Goal: Obtain resource: Obtain resource

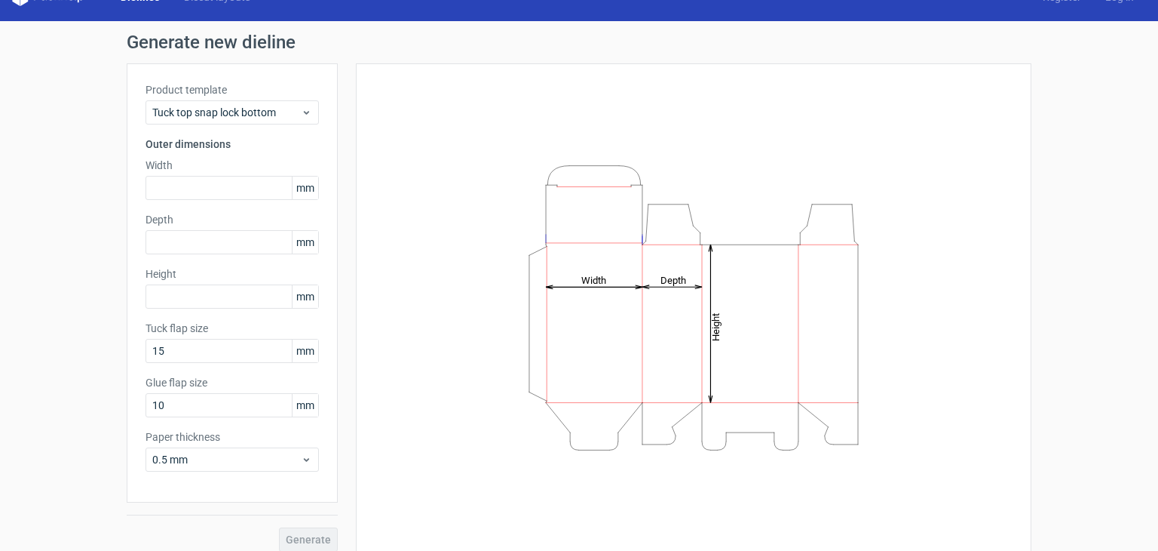
scroll to position [39, 0]
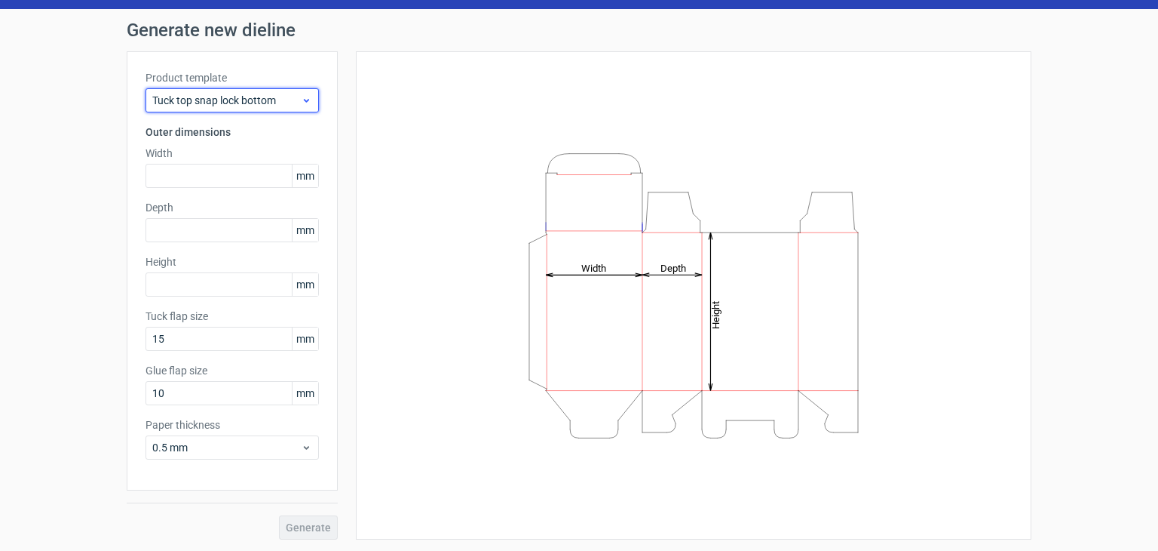
click at [198, 105] on span "Tuck top snap lock bottom" at bounding box center [226, 100] width 149 height 15
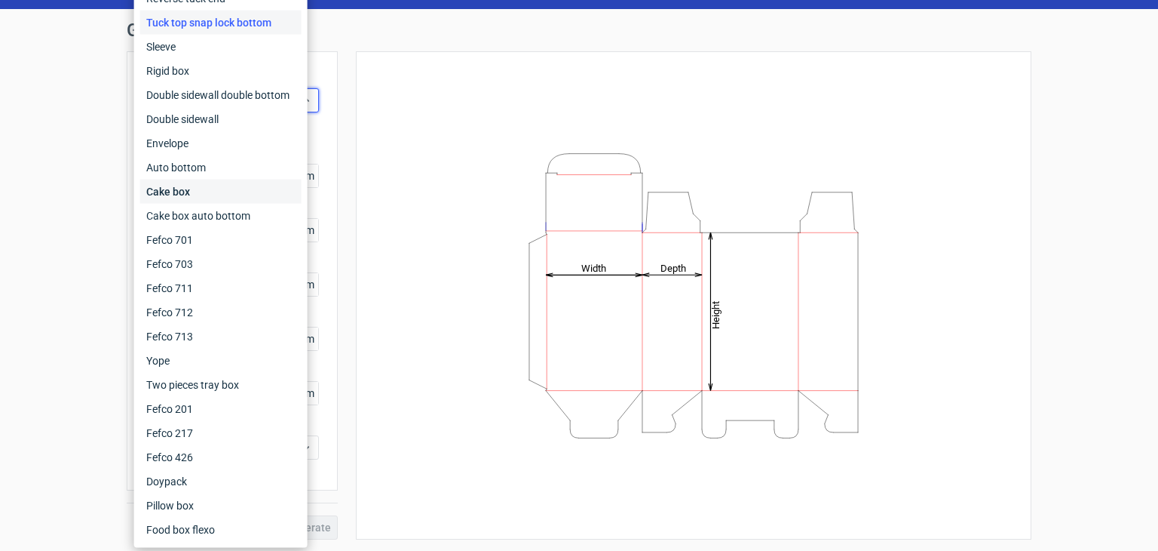
click at [215, 195] on div "Cake box" at bounding box center [220, 191] width 161 height 24
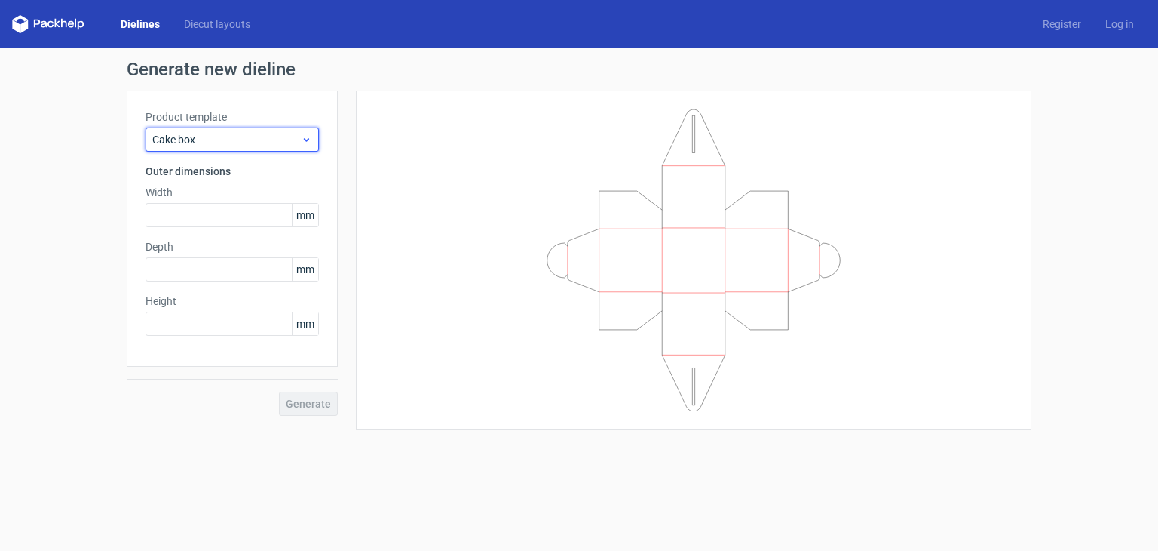
click at [216, 140] on span "Cake box" at bounding box center [226, 139] width 149 height 15
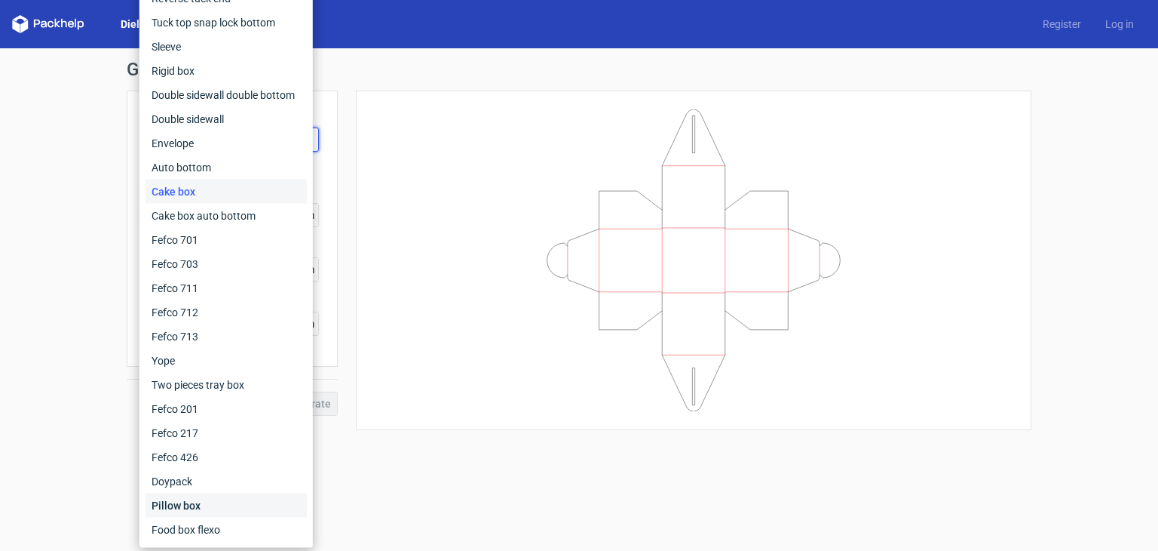
click at [229, 501] on div "Pillow box" at bounding box center [226, 505] width 161 height 24
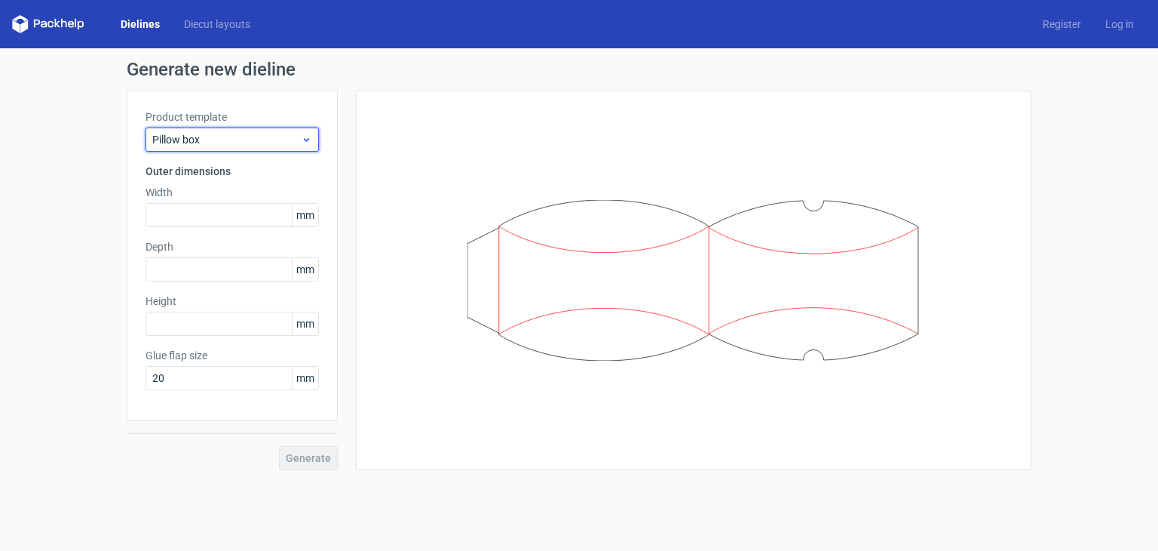
click at [275, 141] on span "Pillow box" at bounding box center [226, 139] width 149 height 15
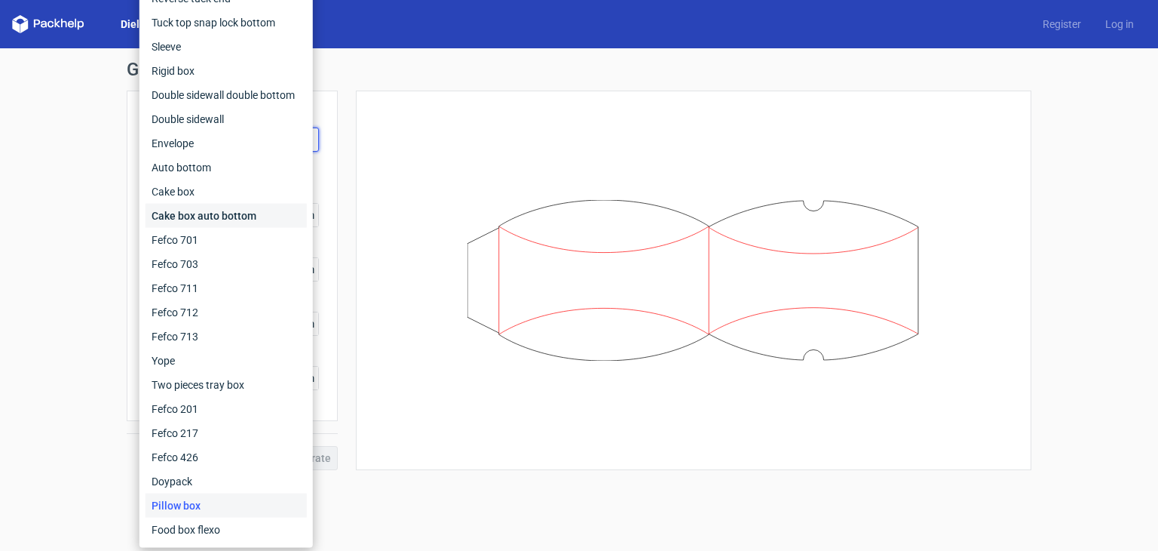
click at [262, 214] on div "Cake box auto bottom" at bounding box center [226, 216] width 161 height 24
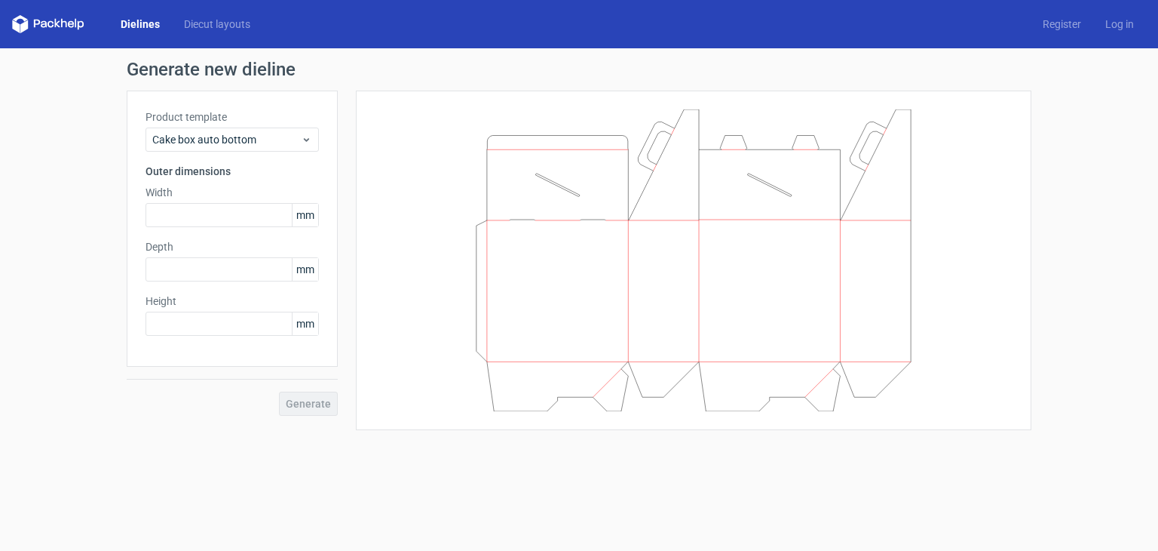
click at [262, 214] on input "text" at bounding box center [232, 215] width 173 height 24
click at [1158, 203] on div "Generate new dieline Product template Cake box auto bottom Outer dimensions Wid…" at bounding box center [579, 245] width 1158 height 394
click at [1080, 34] on div "Dielines Diecut layouts Register Log in" at bounding box center [579, 24] width 1158 height 48
click at [1067, 19] on link "Register" at bounding box center [1062, 24] width 63 height 15
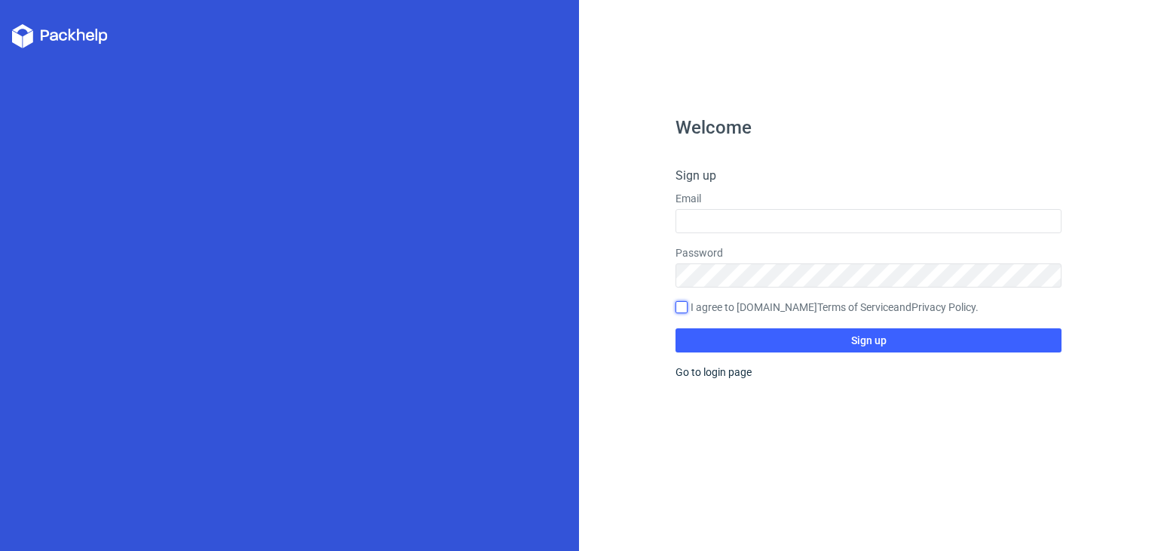
click at [684, 305] on input "I agree to [DOMAIN_NAME] Terms of Service and Privacy Policy ." at bounding box center [682, 307] width 12 height 12
checkbox input "true"
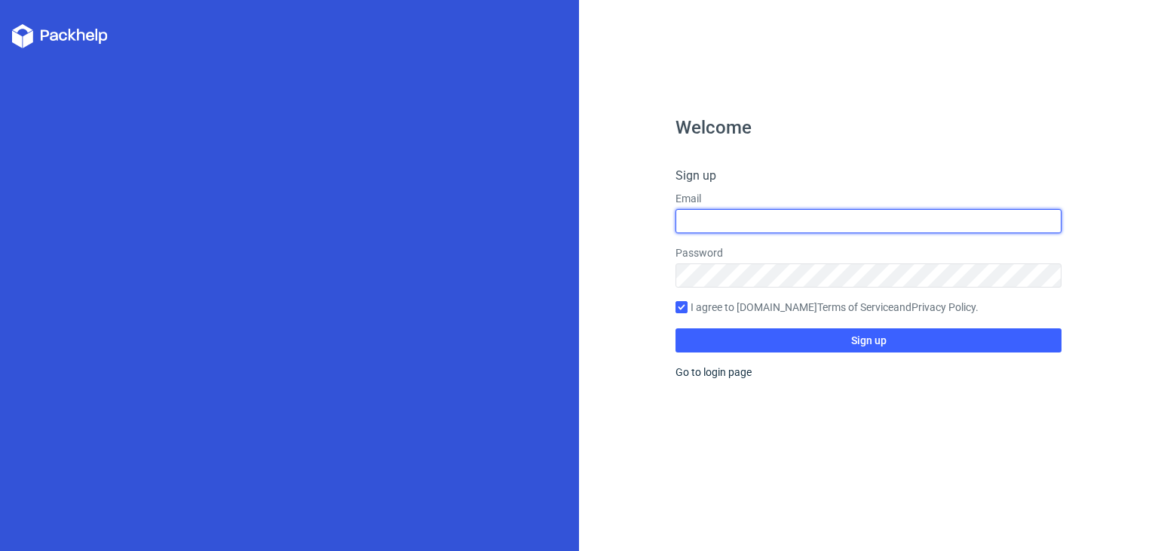
click at [714, 221] on input "text" at bounding box center [869, 221] width 386 height 24
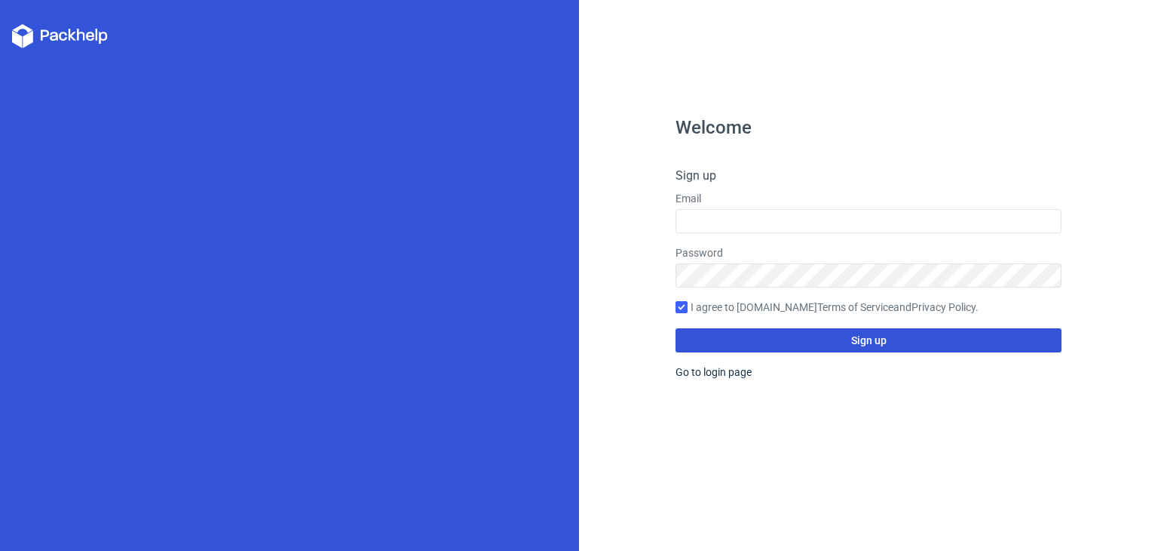
click at [714, 366] on div "Welcome Sign up Email Password I agree to [DOMAIN_NAME] Terms of Service and Pr…" at bounding box center [869, 334] width 386 height 432
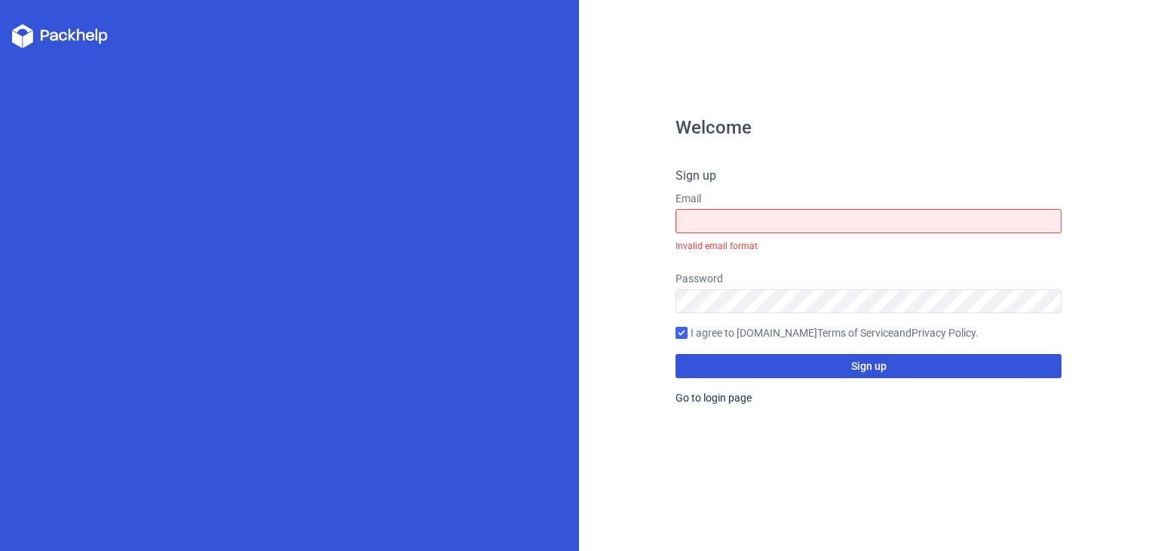
click at [714, 366] on button "Sign up" at bounding box center [869, 366] width 386 height 24
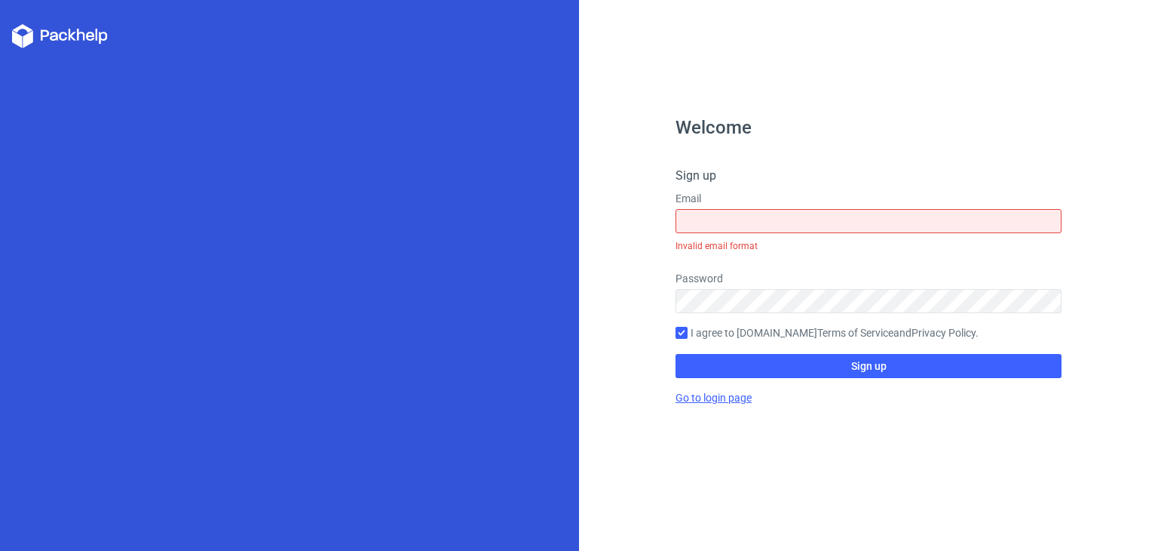
click at [701, 393] on link "Go to login page" at bounding box center [714, 397] width 76 height 12
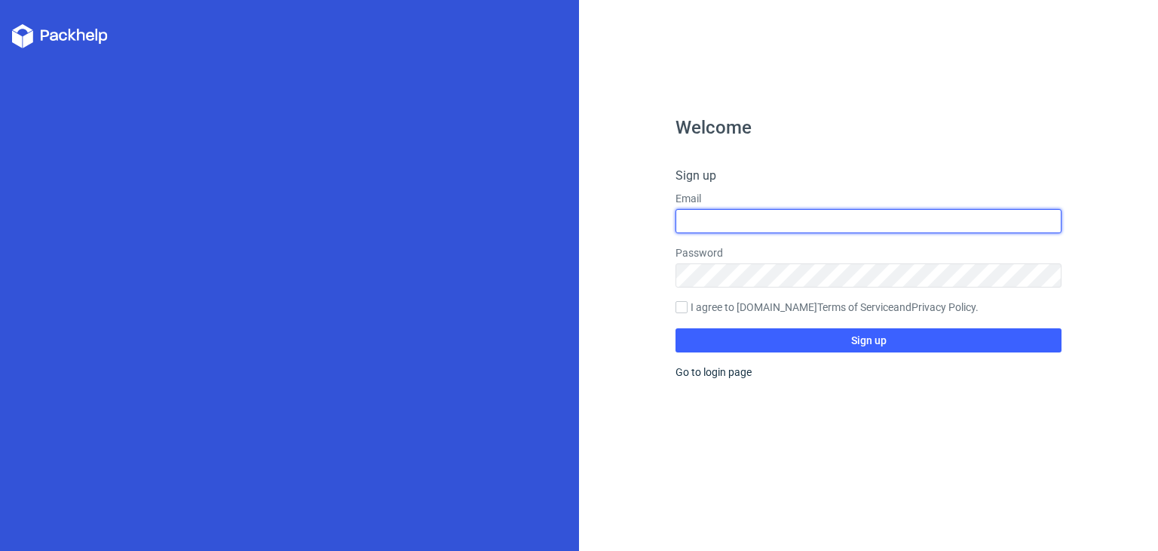
click at [734, 235] on form "Sign up Email Password I agree to [DOMAIN_NAME] Terms of Service and Privacy Po…" at bounding box center [869, 260] width 386 height 186
type input "[EMAIL_ADDRESS][DOMAIN_NAME]"
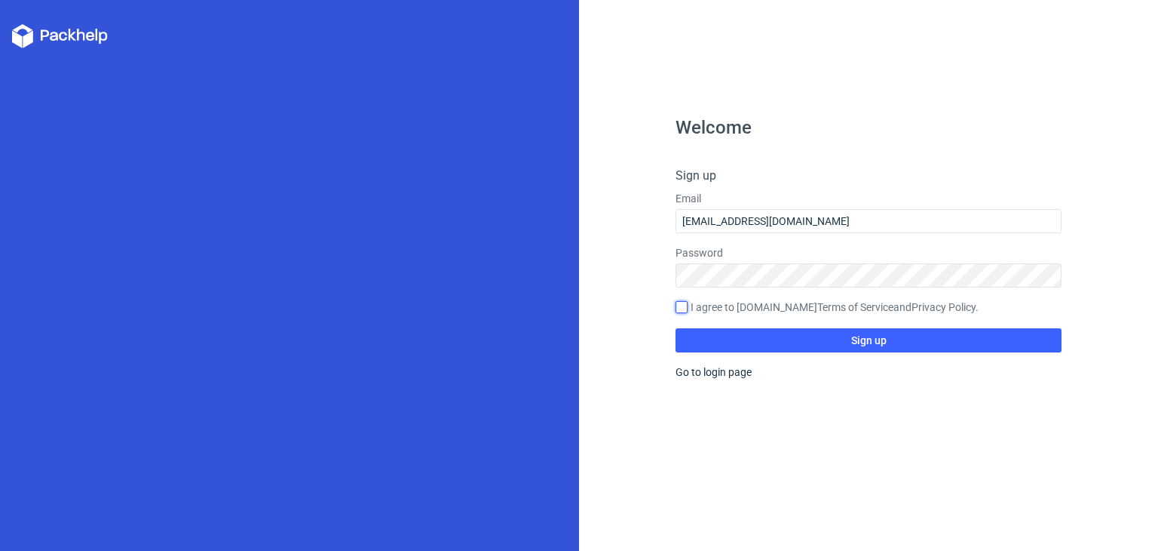
click at [686, 302] on input "I agree to [DOMAIN_NAME] Terms of Service and Privacy Policy ." at bounding box center [682, 307] width 12 height 12
checkbox input "true"
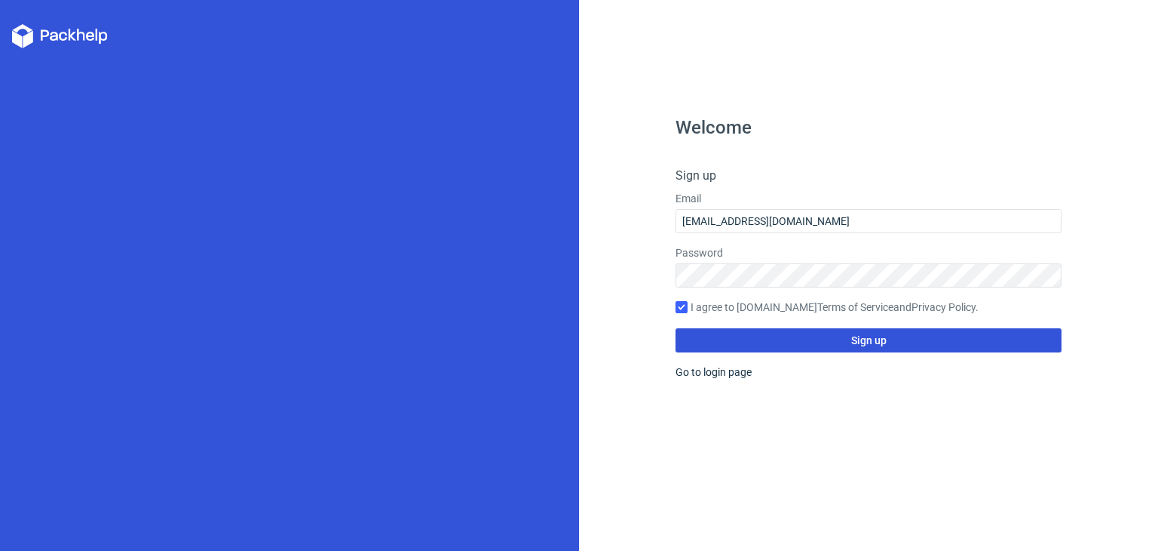
click at [698, 340] on button "Sign up" at bounding box center [869, 340] width 386 height 24
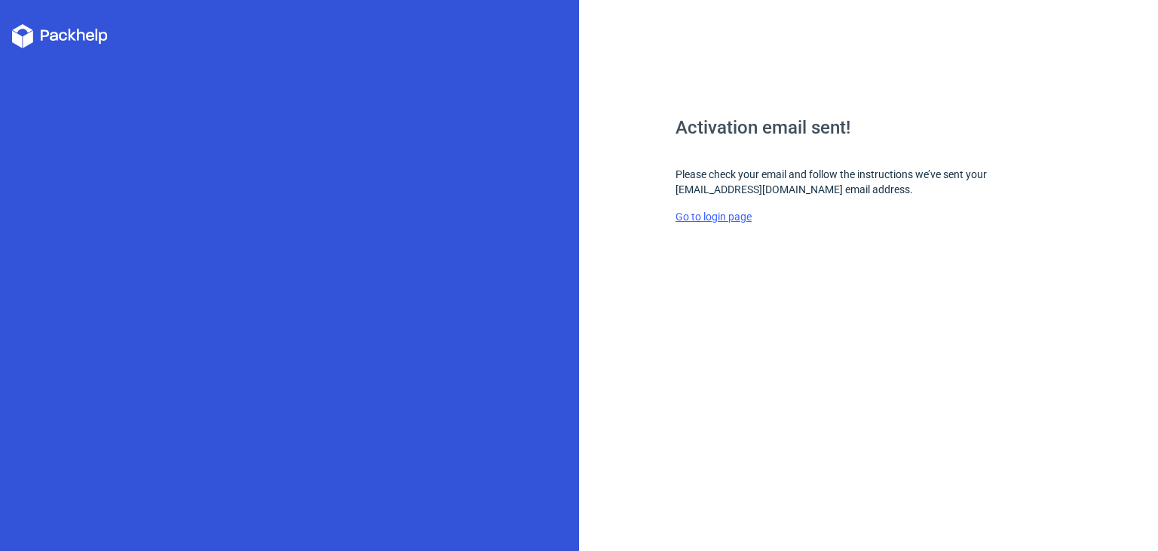
click at [696, 211] on link "Go to login page" at bounding box center [714, 216] width 76 height 12
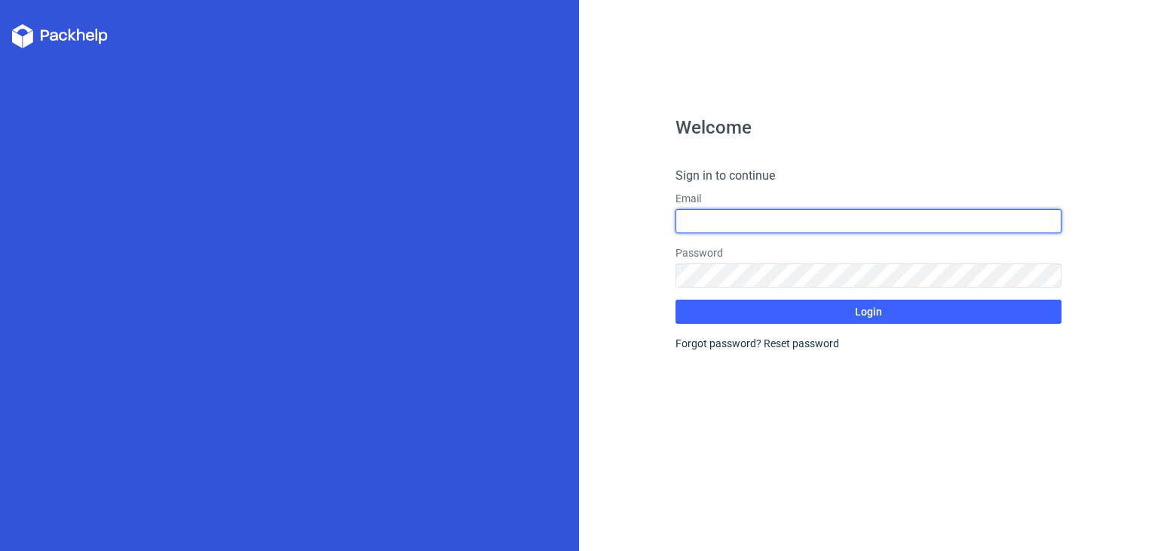
click at [706, 213] on input "text" at bounding box center [869, 221] width 386 height 24
type input "[EMAIL_ADDRESS][DOMAIN_NAME]"
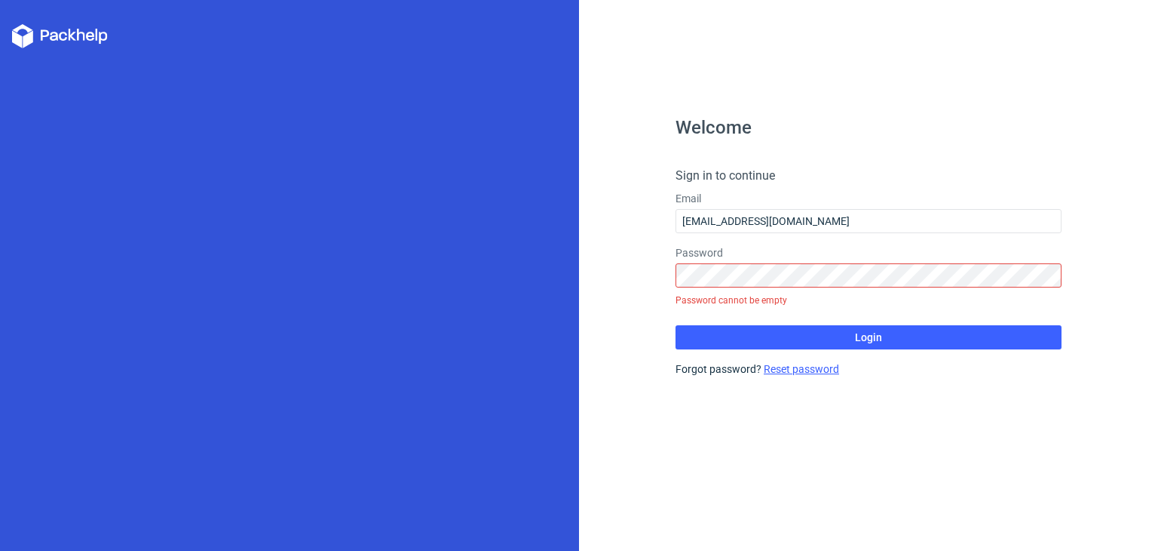
click at [769, 347] on form "Sign in to continue Email [EMAIL_ADDRESS][DOMAIN_NAME] Password Password cannot…" at bounding box center [869, 272] width 386 height 210
click at [744, 367] on div "Forgot password? Reset password" at bounding box center [869, 368] width 386 height 15
click at [743, 378] on div "Welcome Sign in to continue Email [EMAIL_ADDRESS][DOMAIN_NAME] Password Passwor…" at bounding box center [869, 334] width 386 height 432
click at [742, 372] on div "Forgot password? Reset password" at bounding box center [869, 368] width 386 height 15
click at [729, 371] on div "Forgot password? Reset password" at bounding box center [869, 368] width 386 height 15
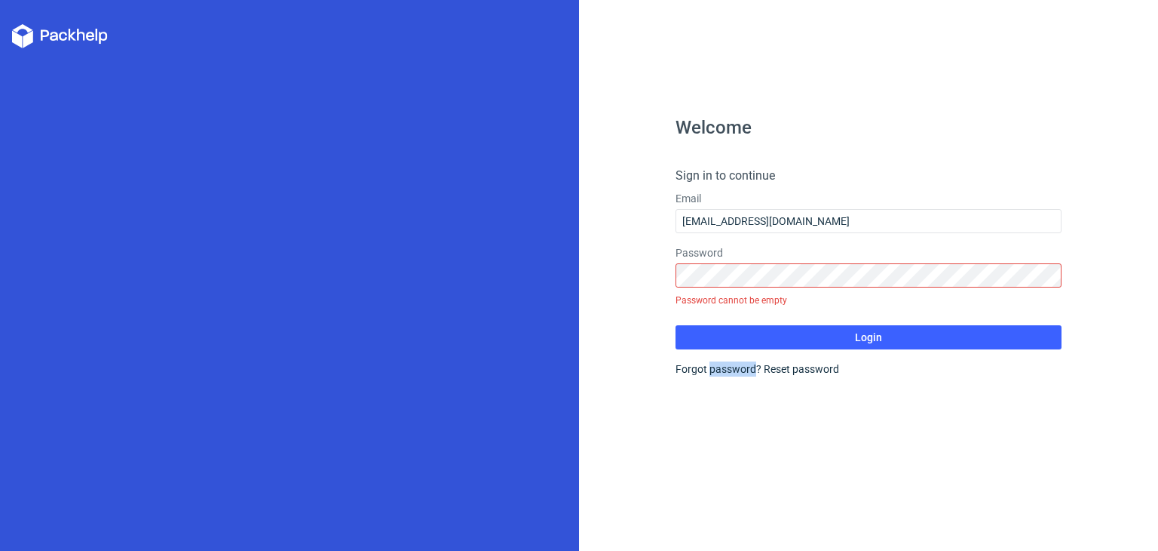
click at [729, 371] on div "Forgot password? Reset password" at bounding box center [869, 368] width 386 height 15
click at [694, 381] on div "Welcome Sign in to continue Email [EMAIL_ADDRESS][DOMAIN_NAME] Password Passwor…" at bounding box center [869, 334] width 386 height 432
click at [696, 381] on div "Welcome Sign in to continue Email [EMAIL_ADDRESS][DOMAIN_NAME] Password Passwor…" at bounding box center [869, 334] width 386 height 432
click at [795, 375] on link "Reset password" at bounding box center [801, 369] width 75 height 12
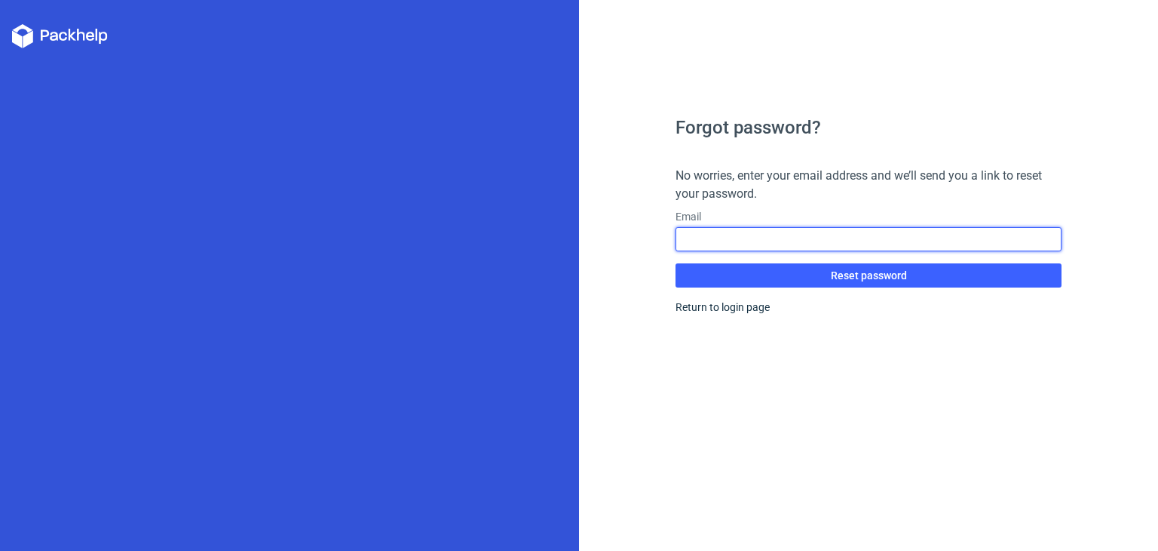
click at [822, 242] on input "text" at bounding box center [869, 239] width 386 height 24
type input "[EMAIL_ADDRESS][DOMAIN_NAME]"
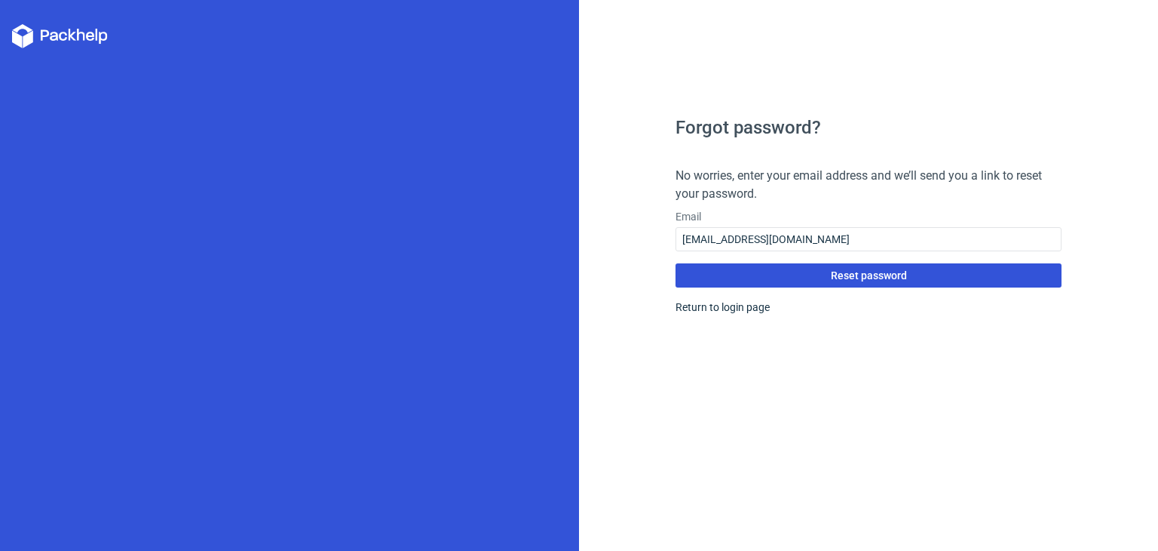
click at [832, 270] on span "Reset password" at bounding box center [869, 275] width 76 height 11
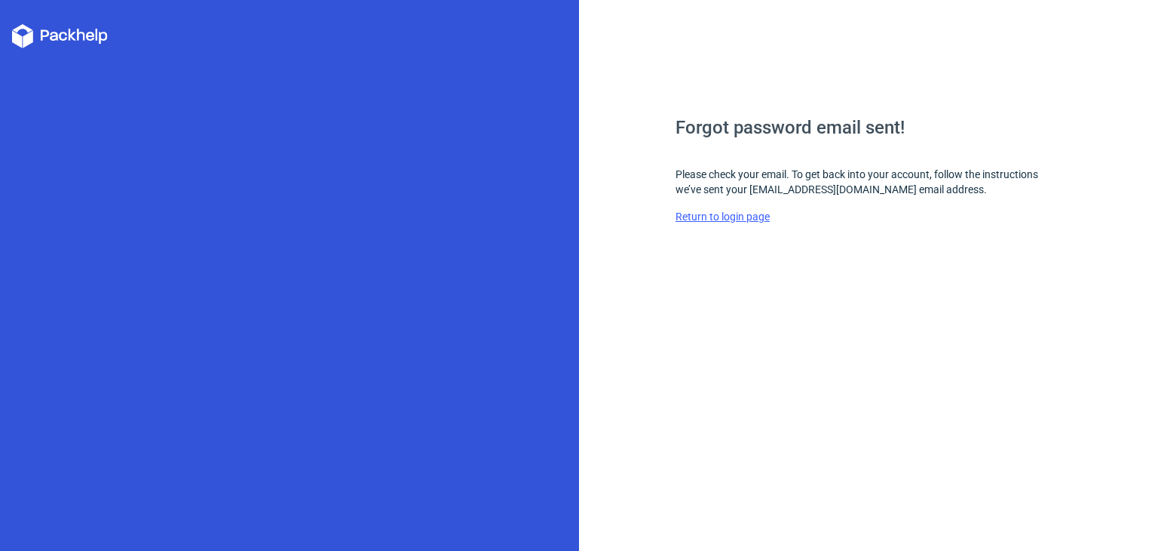
click at [756, 219] on link "Return to login page" at bounding box center [723, 216] width 94 height 12
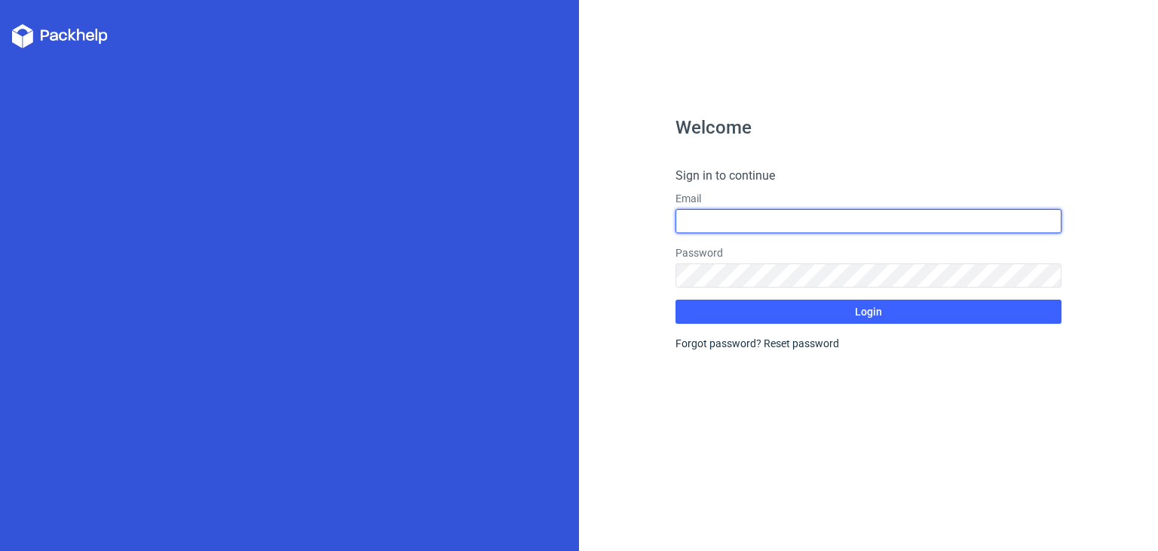
click at [771, 224] on input "text" at bounding box center [869, 221] width 386 height 24
type input "[EMAIL_ADDRESS][DOMAIN_NAME]"
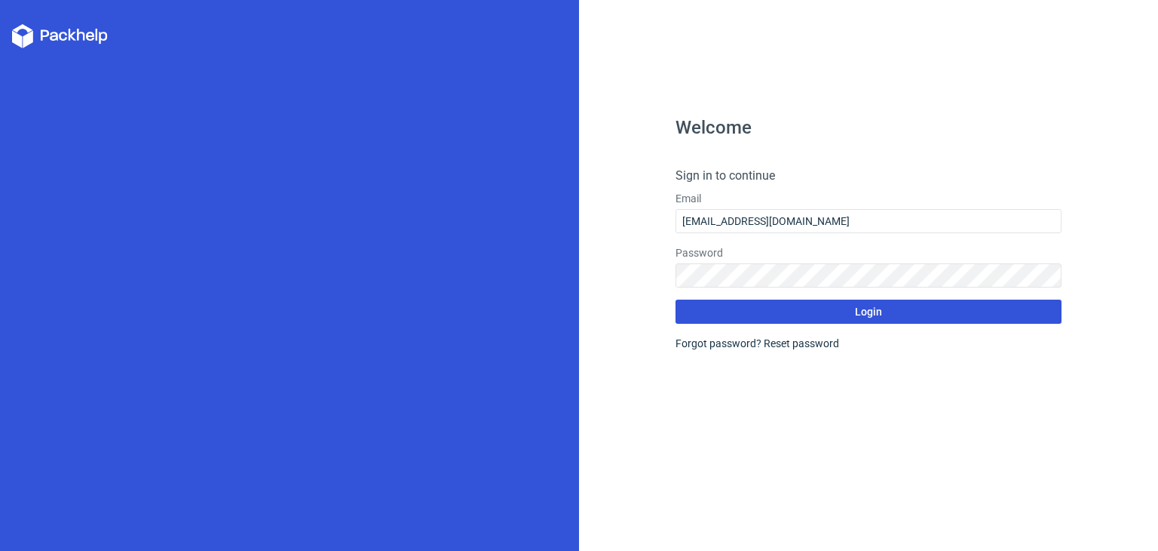
drag, startPoint x: 876, startPoint y: 311, endPoint x: 860, endPoint y: 300, distance: 18.4
click at [867, 306] on span "Login" at bounding box center [868, 311] width 27 height 11
click at [880, 308] on span "Login" at bounding box center [868, 311] width 27 height 11
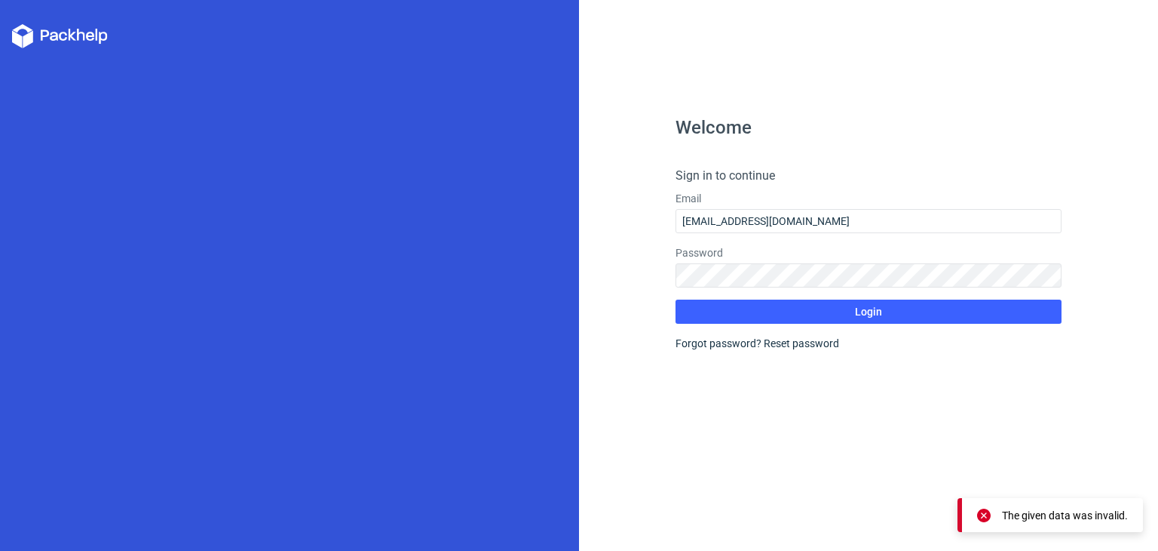
click at [986, 76] on div "Welcome Sign in to continue Email [EMAIL_ADDRESS][DOMAIN_NAME] Password Login F…" at bounding box center [868, 275] width 579 height 551
click at [791, 348] on link "Reset password" at bounding box center [801, 343] width 75 height 12
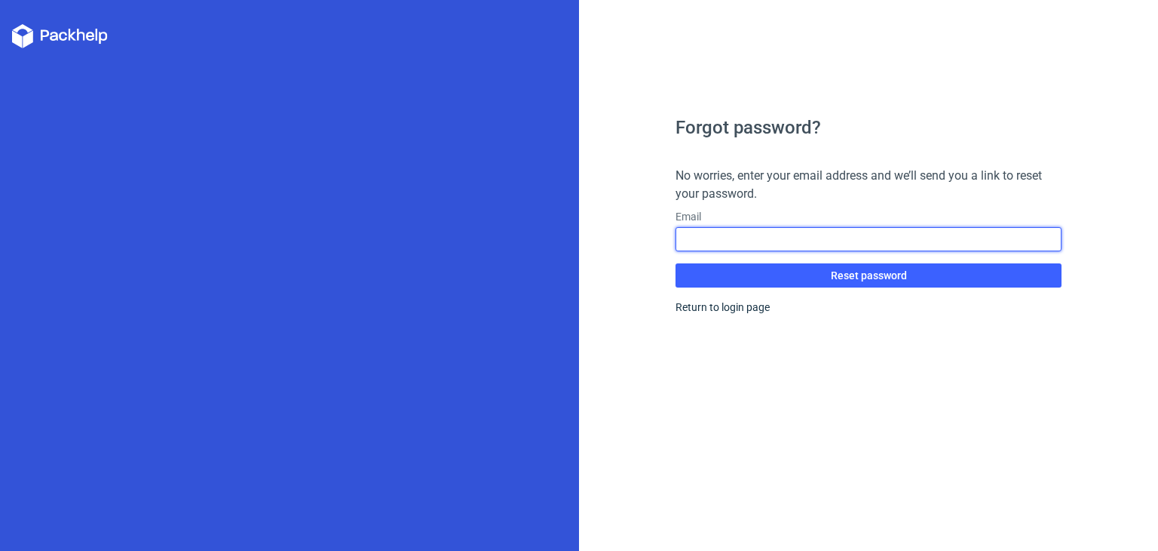
click at [805, 237] on input "text" at bounding box center [869, 239] width 386 height 24
type input "[EMAIL_ADDRESS][DOMAIN_NAME]"
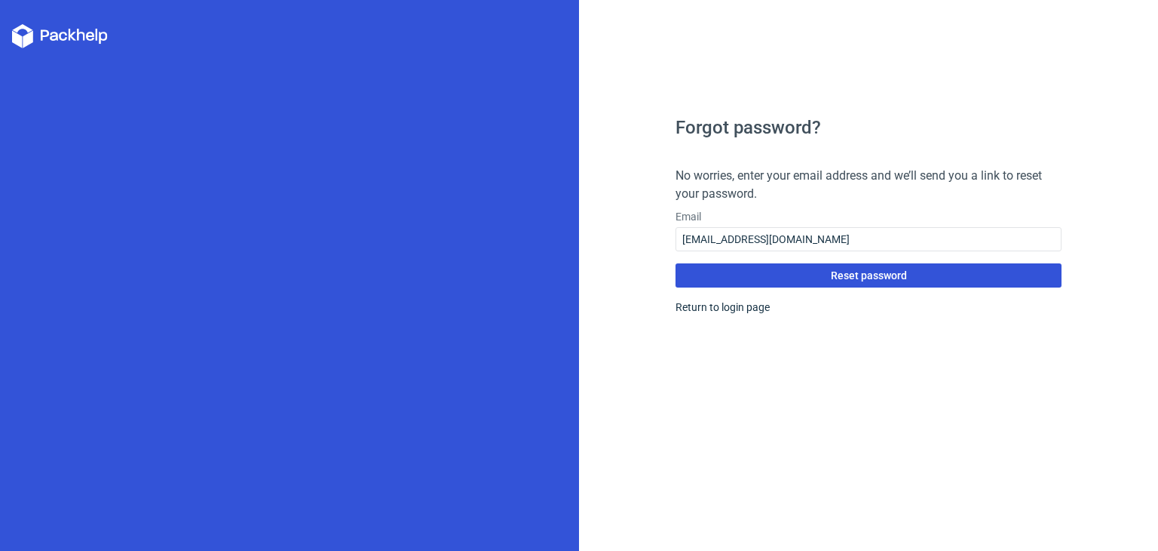
click at [840, 276] on span "Reset password" at bounding box center [869, 275] width 76 height 11
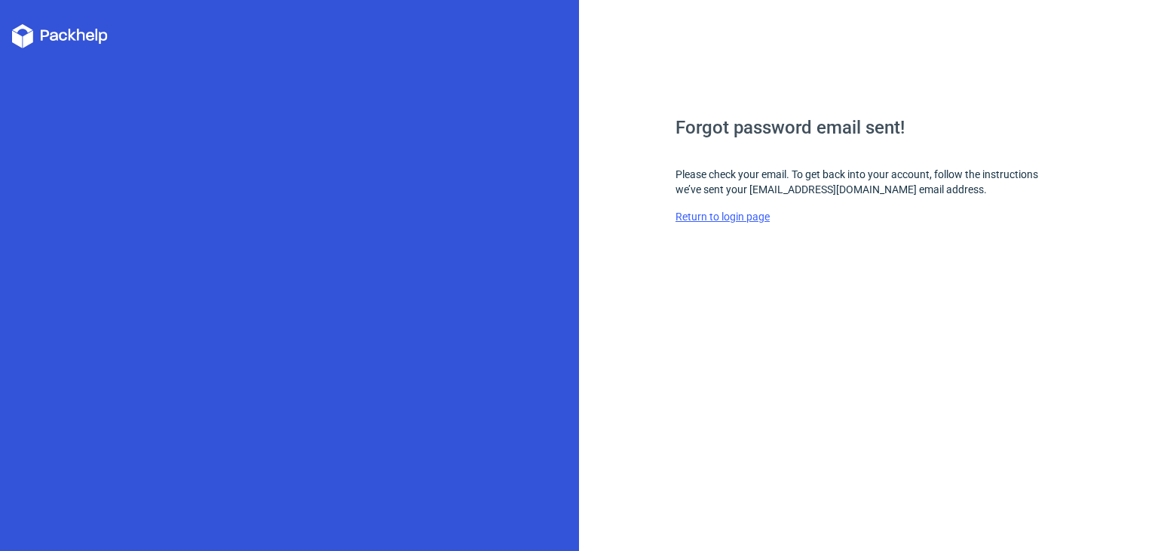
click at [729, 211] on link "Return to login page" at bounding box center [723, 216] width 94 height 12
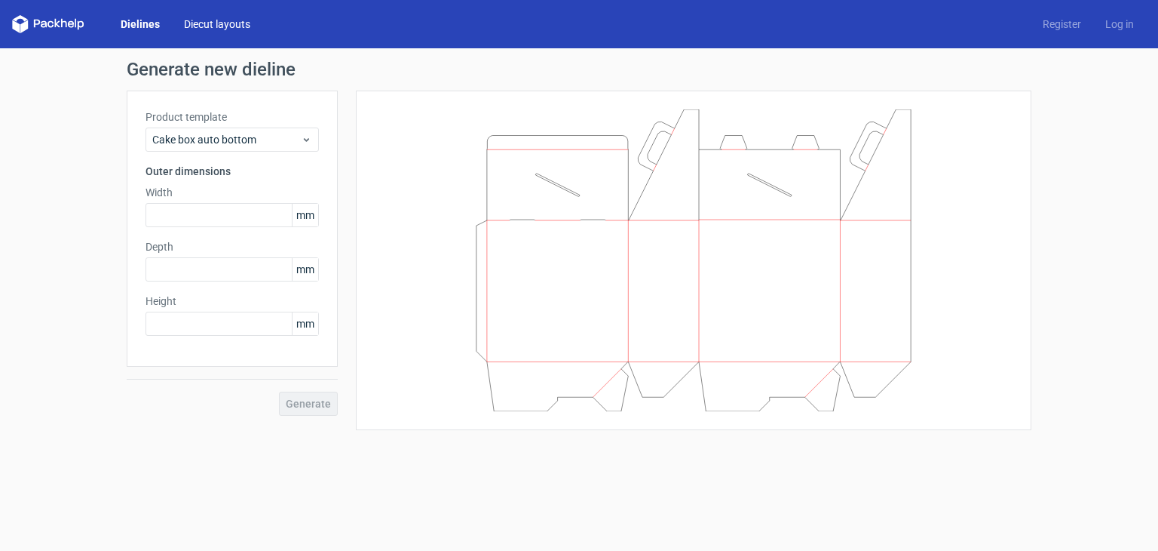
click at [208, 26] on link "Diecut layouts" at bounding box center [217, 24] width 90 height 15
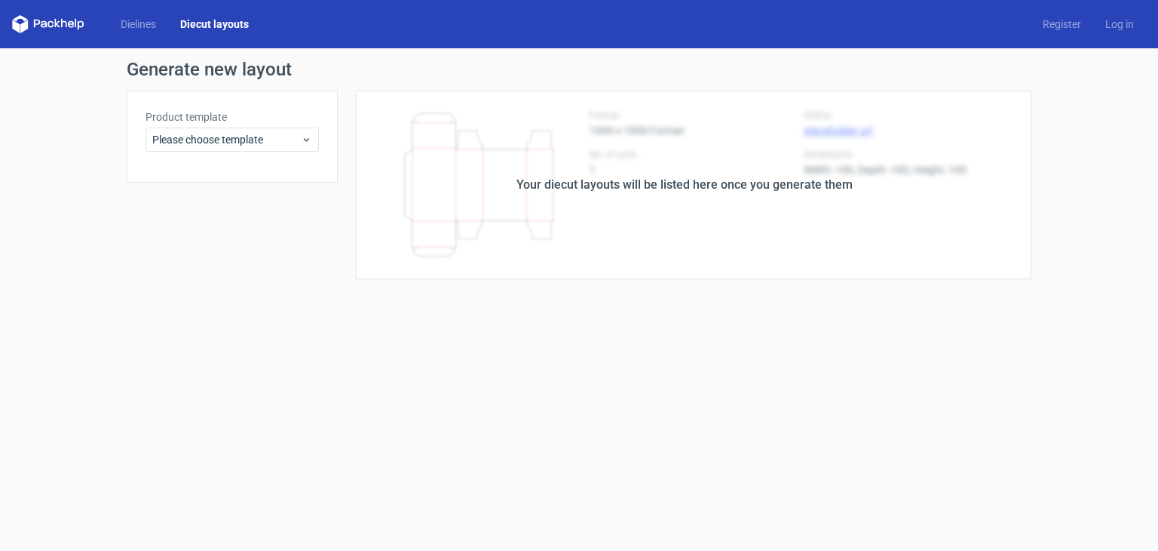
click at [645, 229] on div "Your diecut layouts will be listed here once you generate them" at bounding box center [685, 184] width 694 height 189
click at [202, 130] on div "Please choose template" at bounding box center [232, 139] width 173 height 24
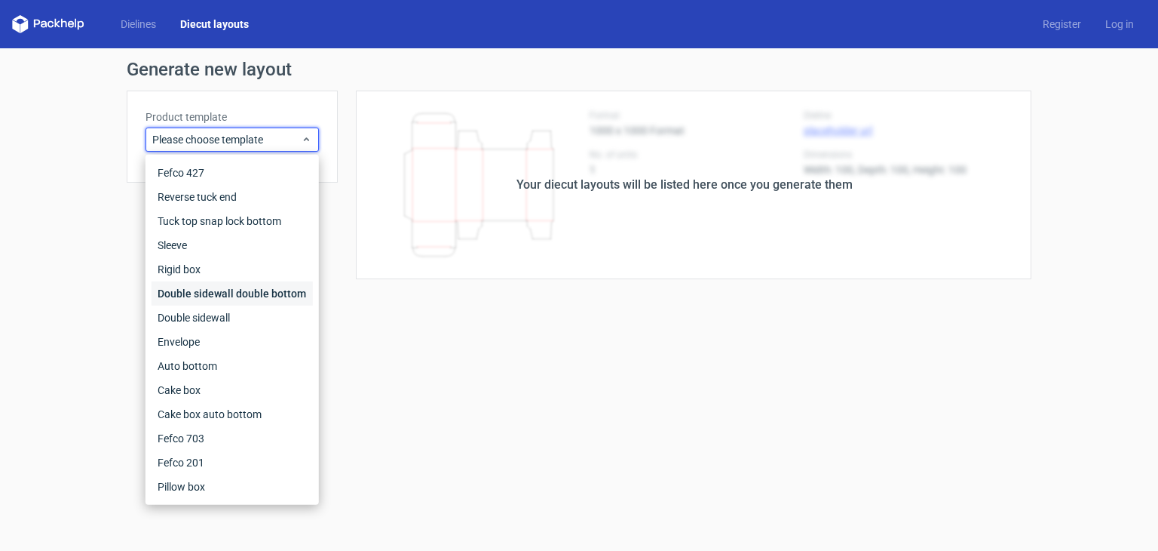
click at [248, 292] on div "Double sidewall double bottom" at bounding box center [232, 293] width 161 height 24
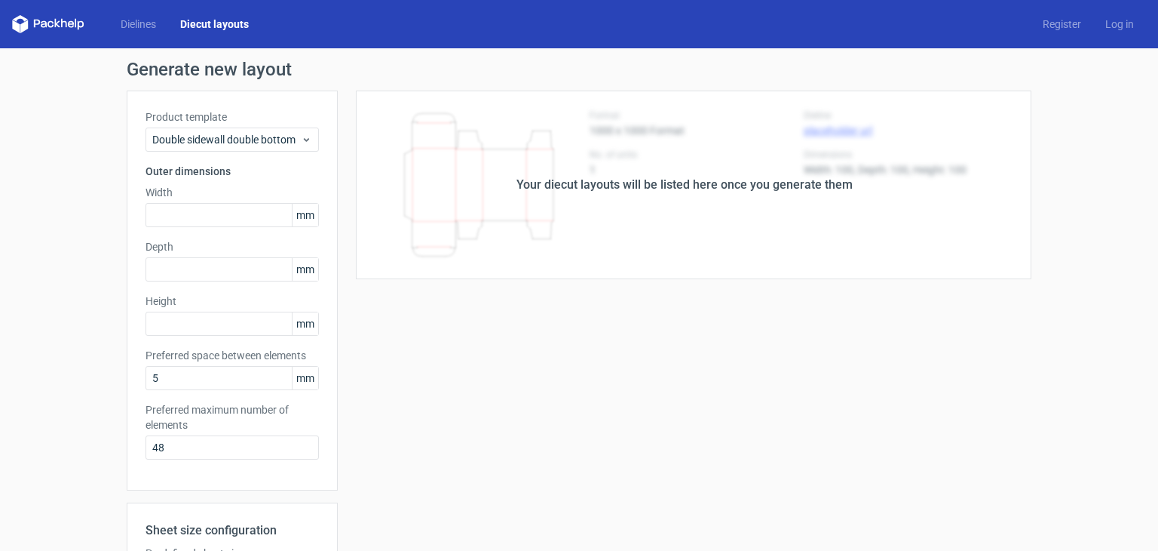
click at [716, 249] on div "Your diecut layouts will be listed here once you generate them" at bounding box center [685, 184] width 694 height 189
click at [716, 250] on div "Your diecut layouts will be listed here once you generate them" at bounding box center [685, 184] width 694 height 189
